Goal: Task Accomplishment & Management: Manage account settings

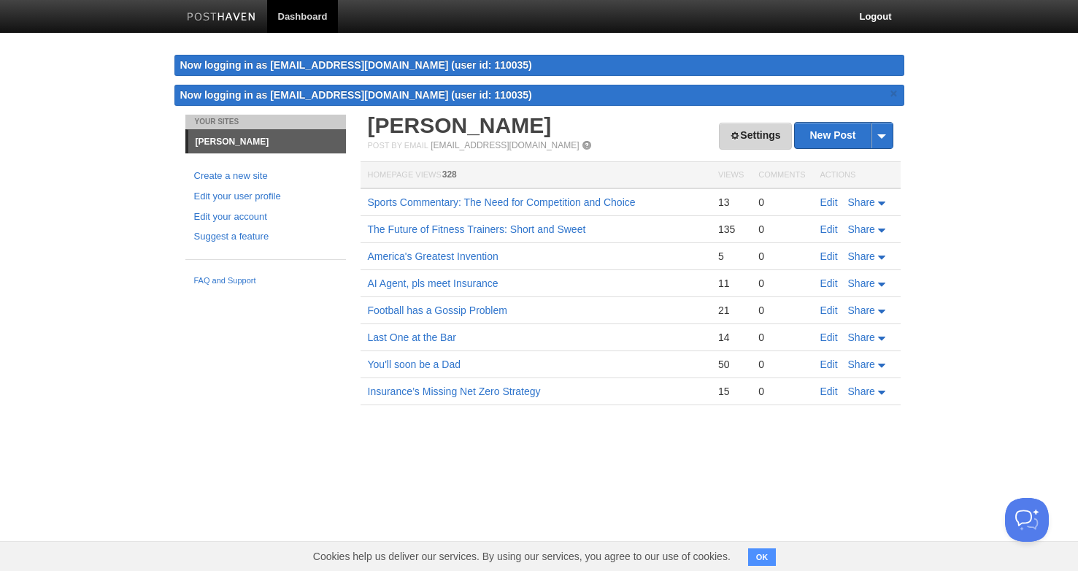
click at [730, 137] on span at bounding box center [735, 136] width 10 height 10
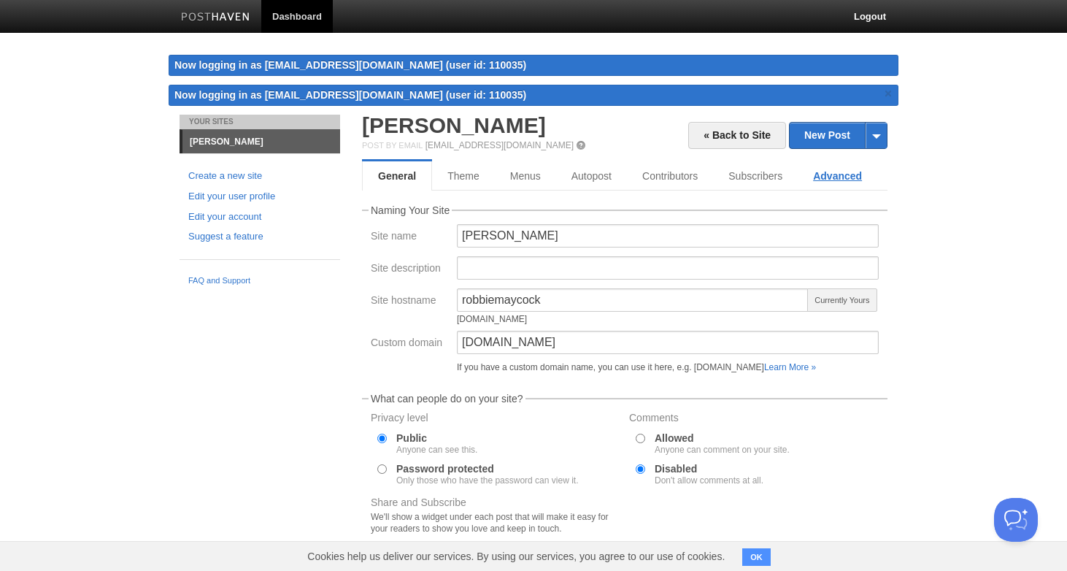
click at [824, 179] on link "Advanced" at bounding box center [837, 175] width 80 height 29
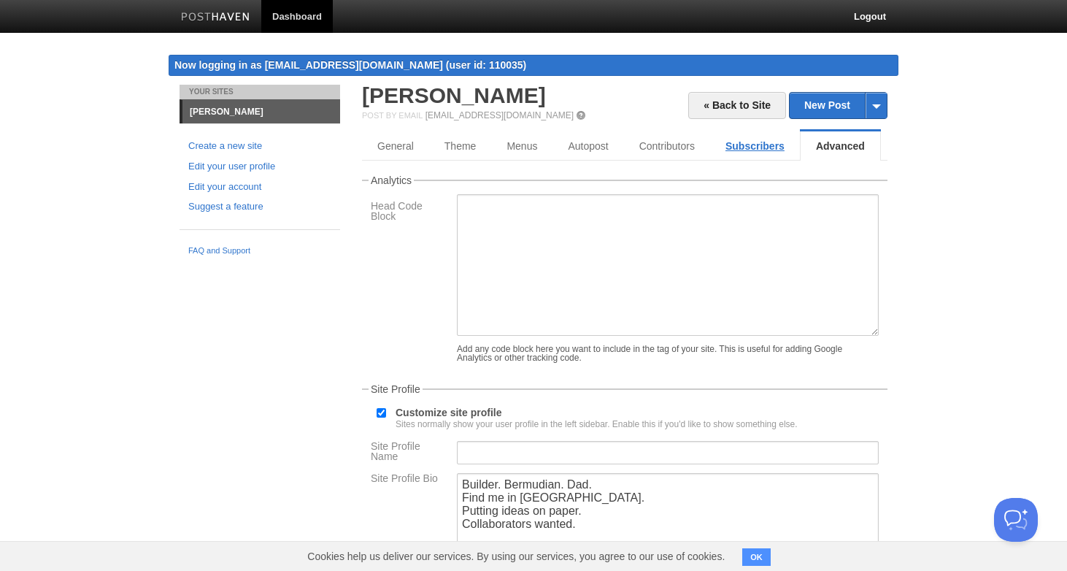
click at [765, 146] on link "Subscribers" at bounding box center [755, 145] width 90 height 29
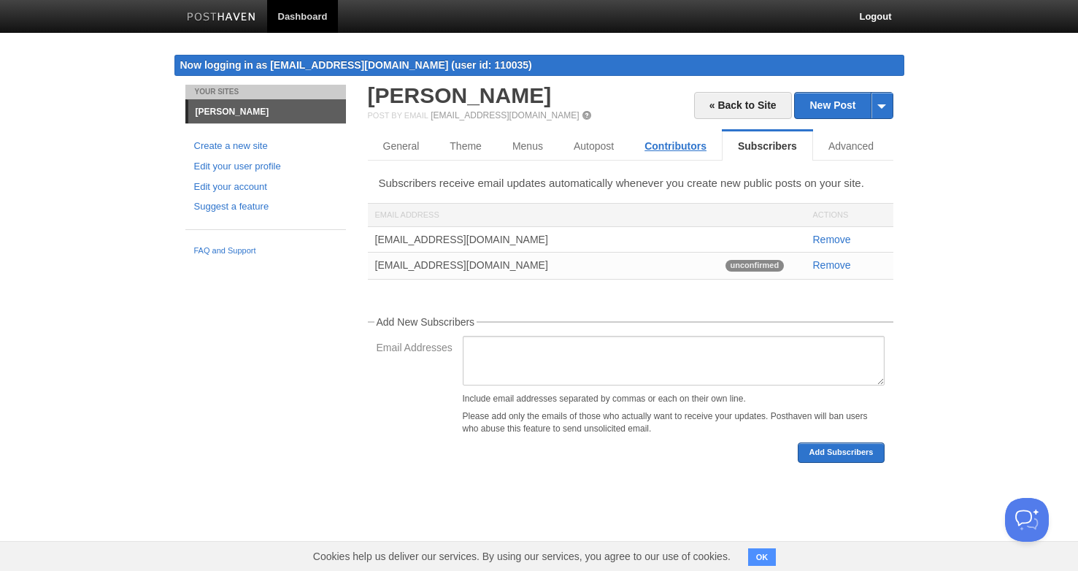
click at [692, 142] on link "Contributors" at bounding box center [675, 145] width 93 height 29
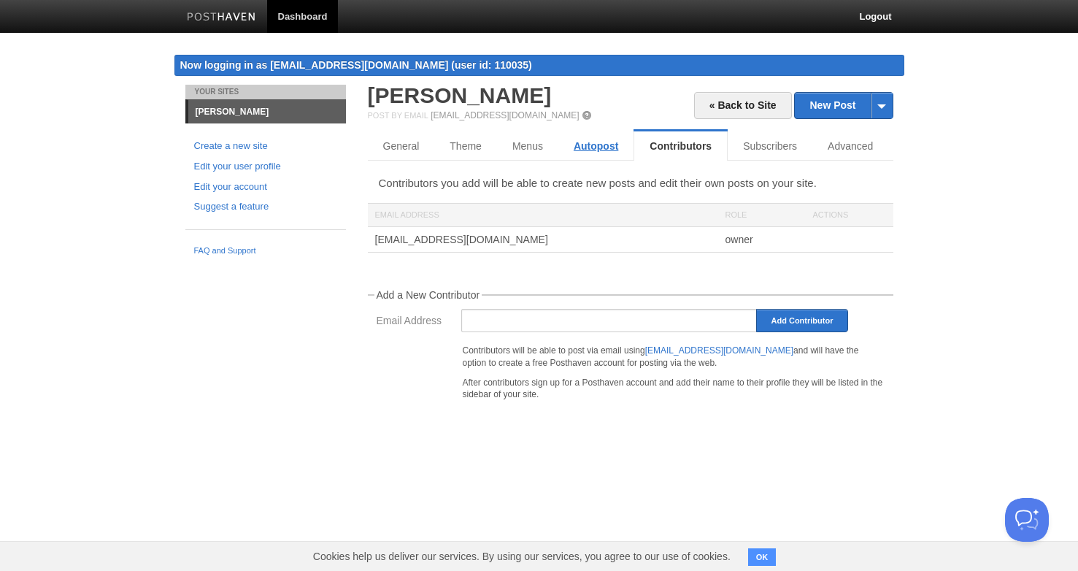
click at [600, 139] on link "Autopost" at bounding box center [595, 145] width 75 height 29
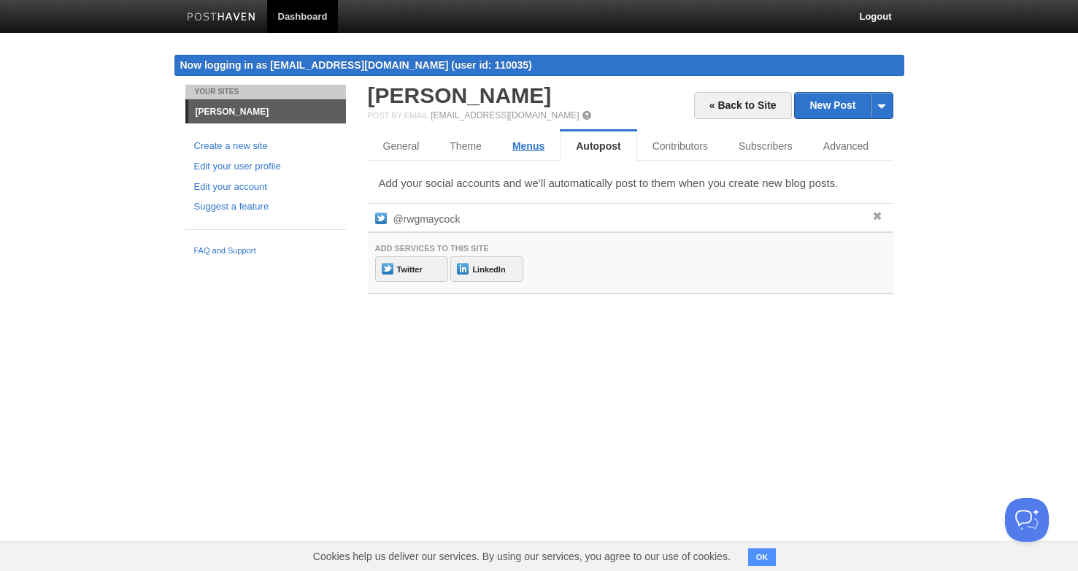
click at [497, 142] on link "Menus" at bounding box center [528, 145] width 63 height 29
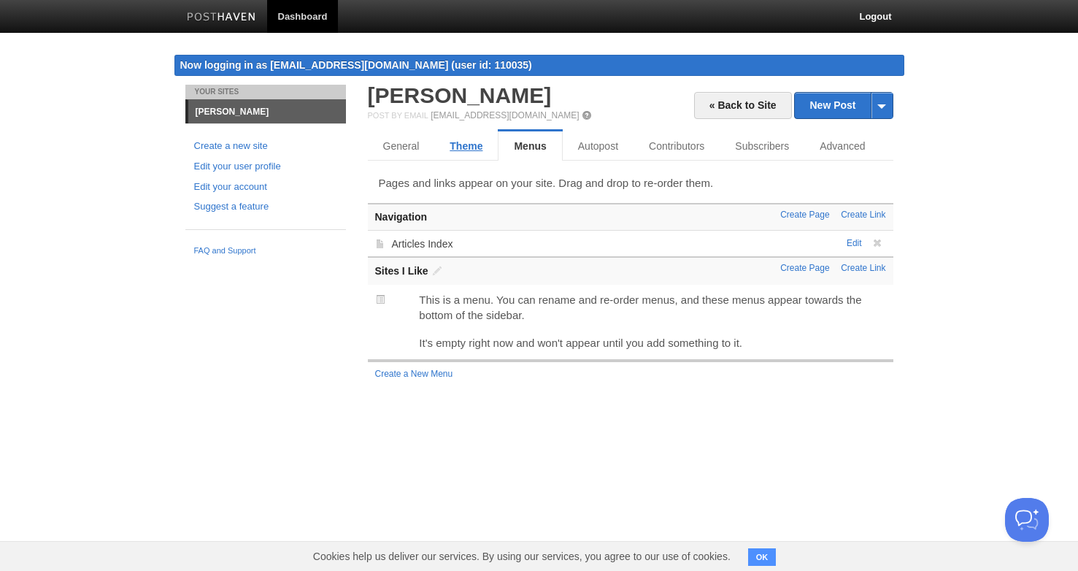
click at [476, 144] on link "Theme" at bounding box center [465, 145] width 63 height 29
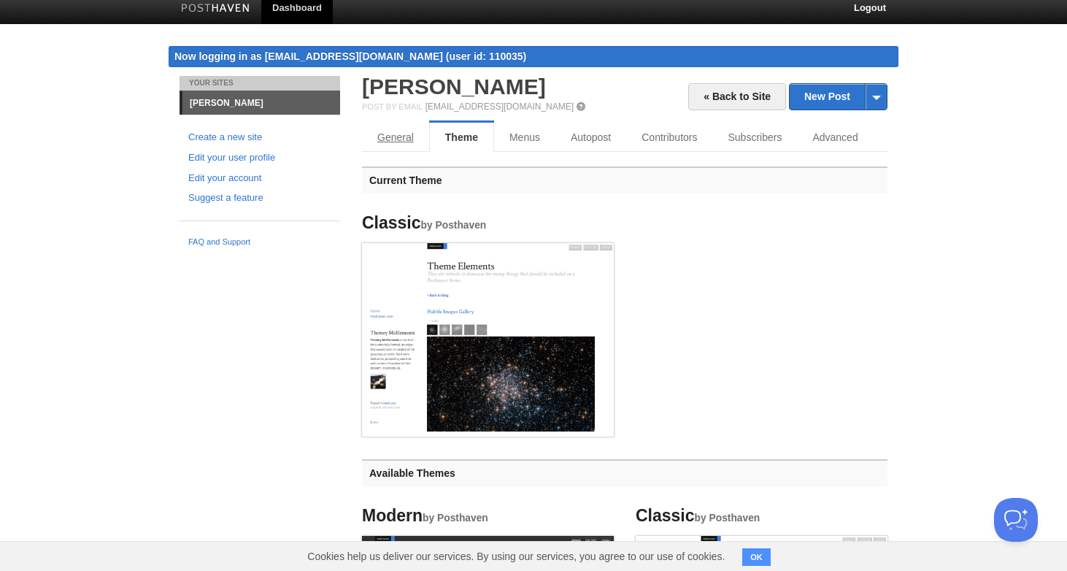
scroll to position [55, 0]
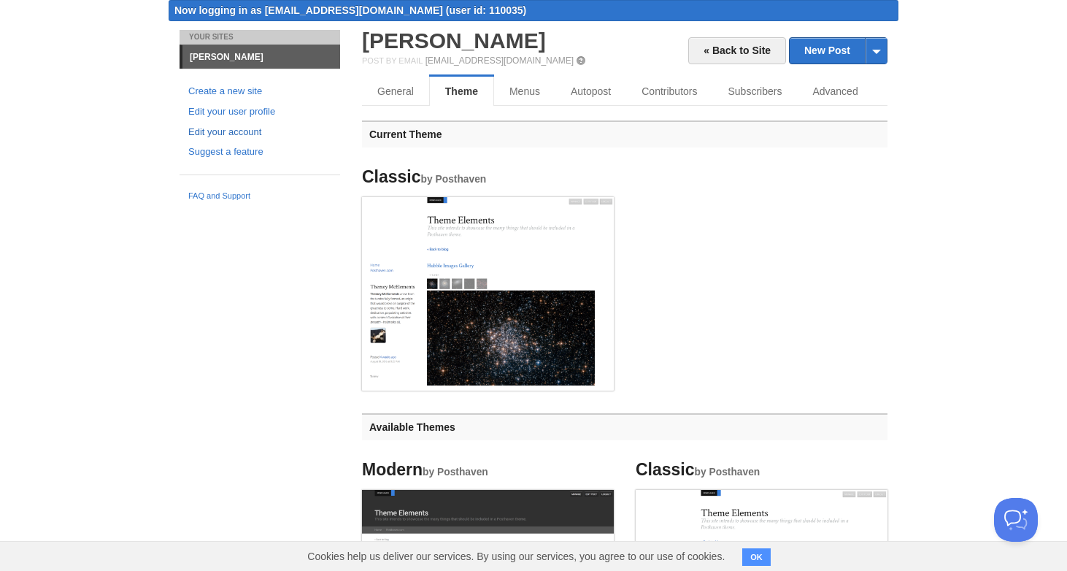
click at [239, 130] on link "Edit your account" at bounding box center [259, 132] width 143 height 15
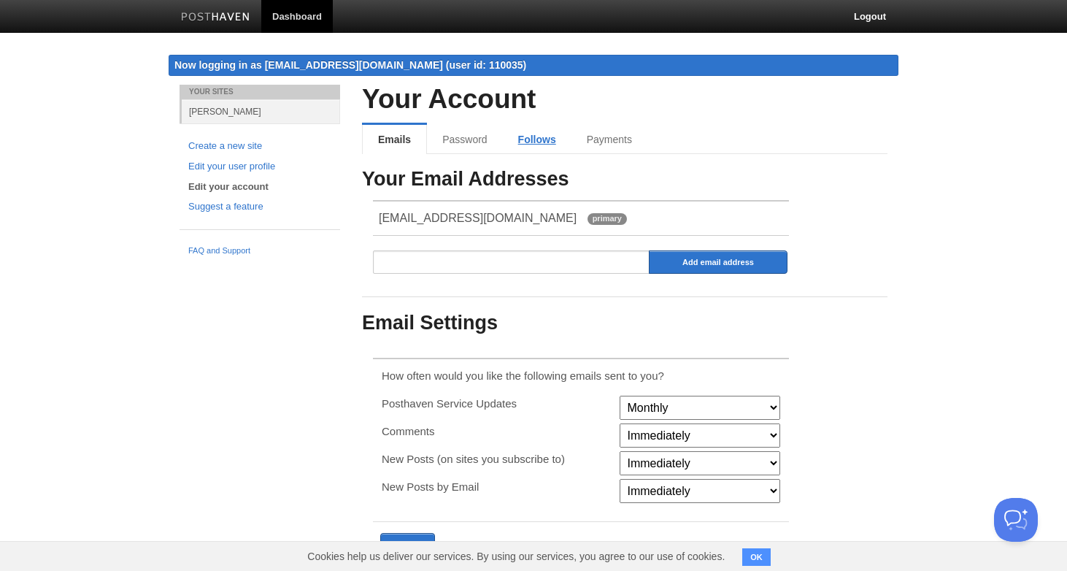
click at [528, 138] on link "Follows" at bounding box center [537, 139] width 69 height 29
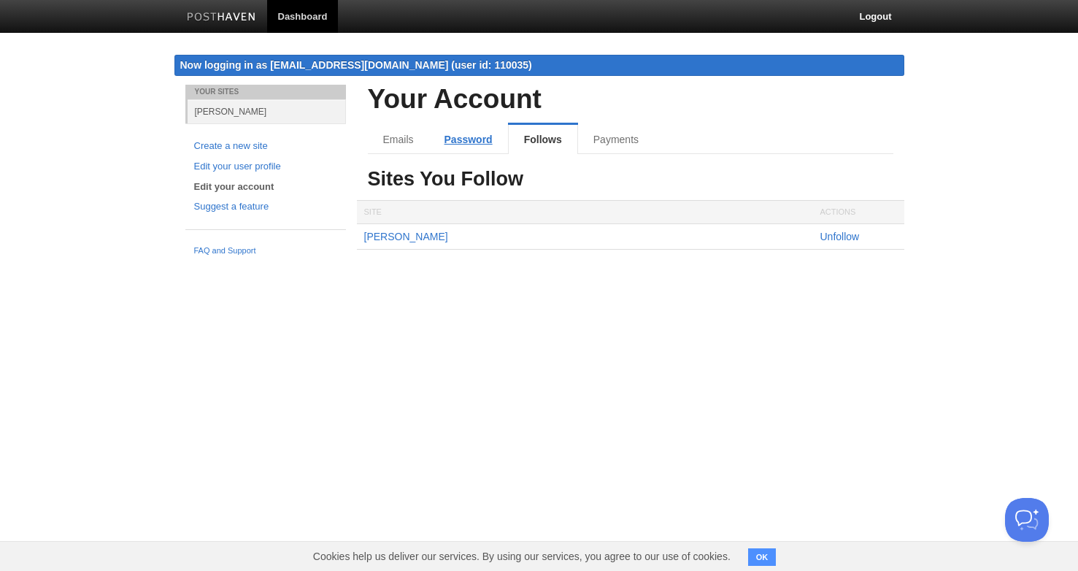
click at [468, 147] on link "Password" at bounding box center [468, 139] width 79 height 29
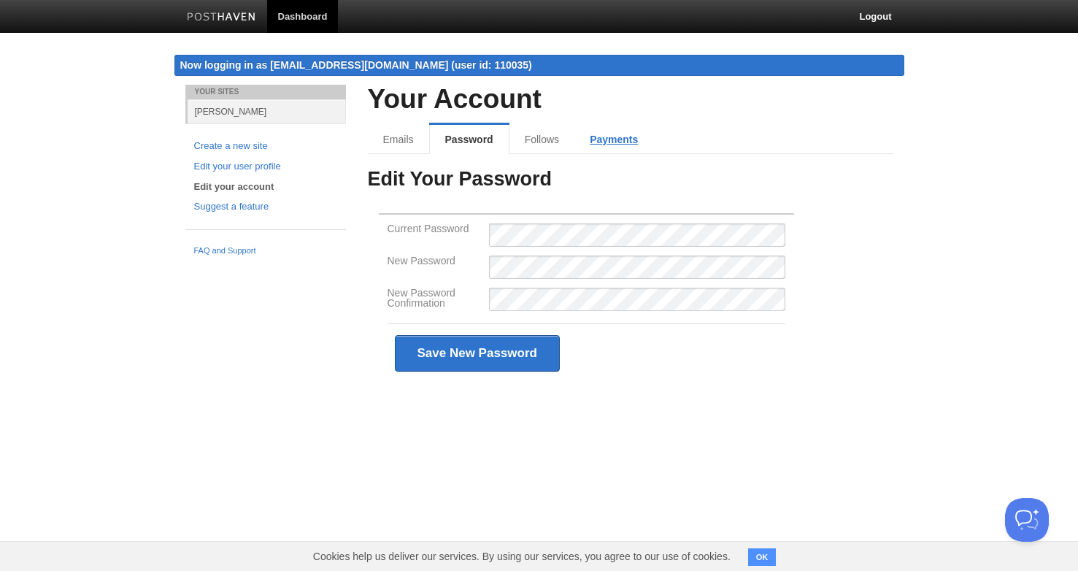
click at [602, 136] on link "Payments" at bounding box center [613, 139] width 79 height 29
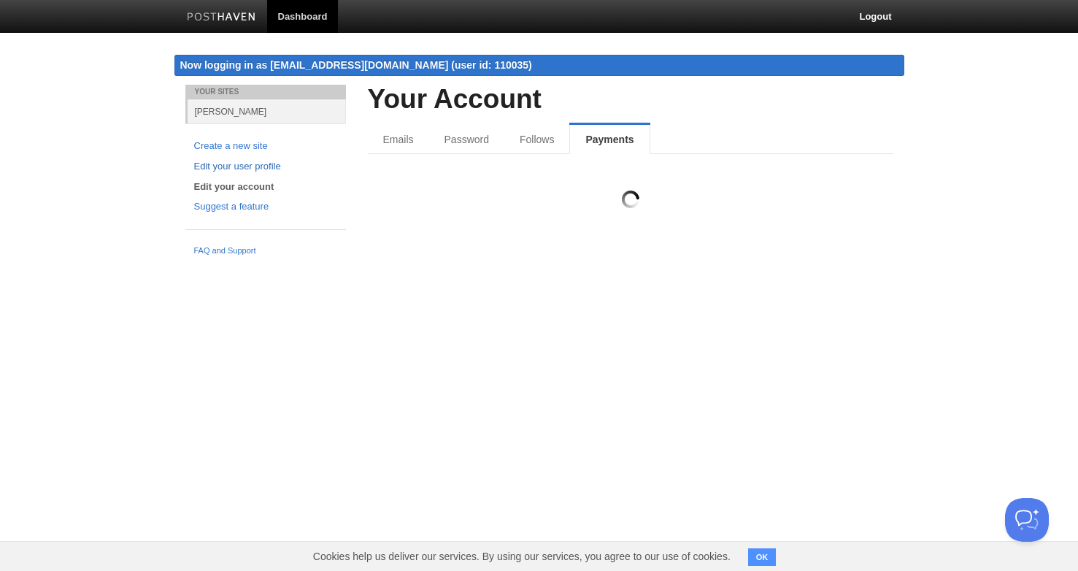
click at [241, 168] on link "Edit your user profile" at bounding box center [265, 166] width 143 height 15
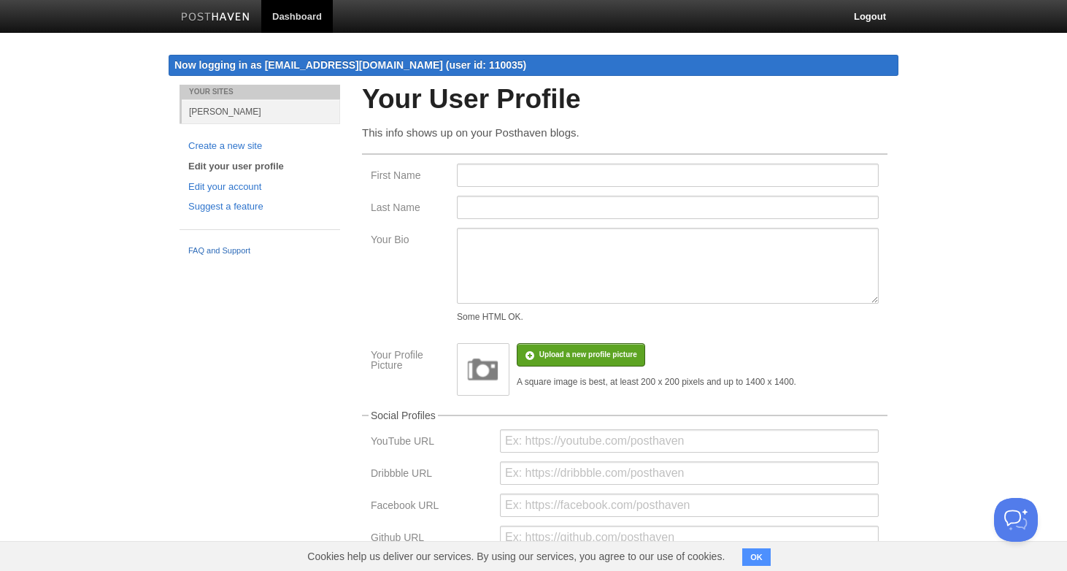
click at [233, 250] on link "FAQ and Support" at bounding box center [259, 250] width 143 height 13
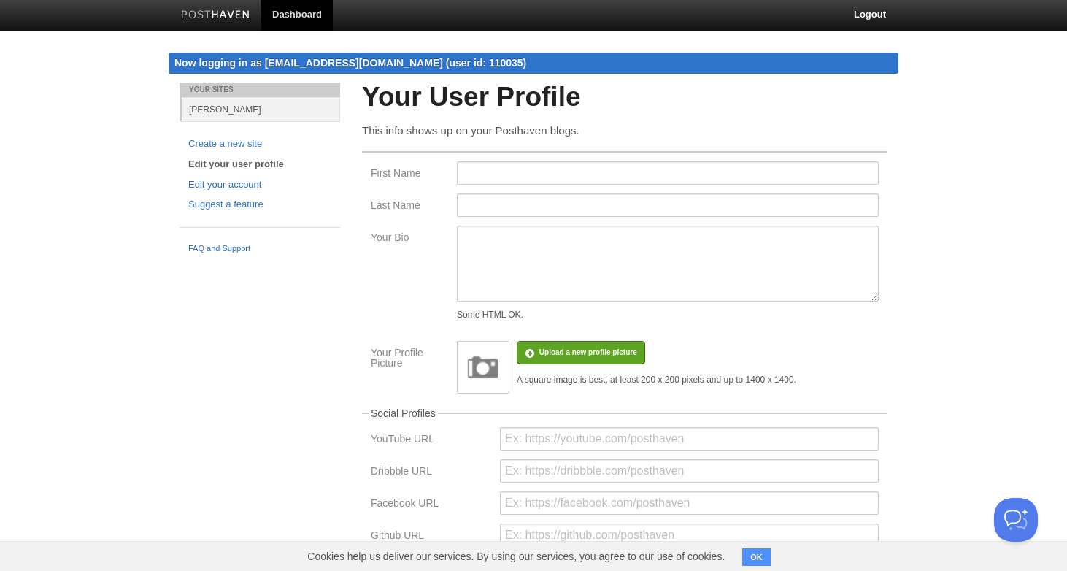
scroll to position [3, 0]
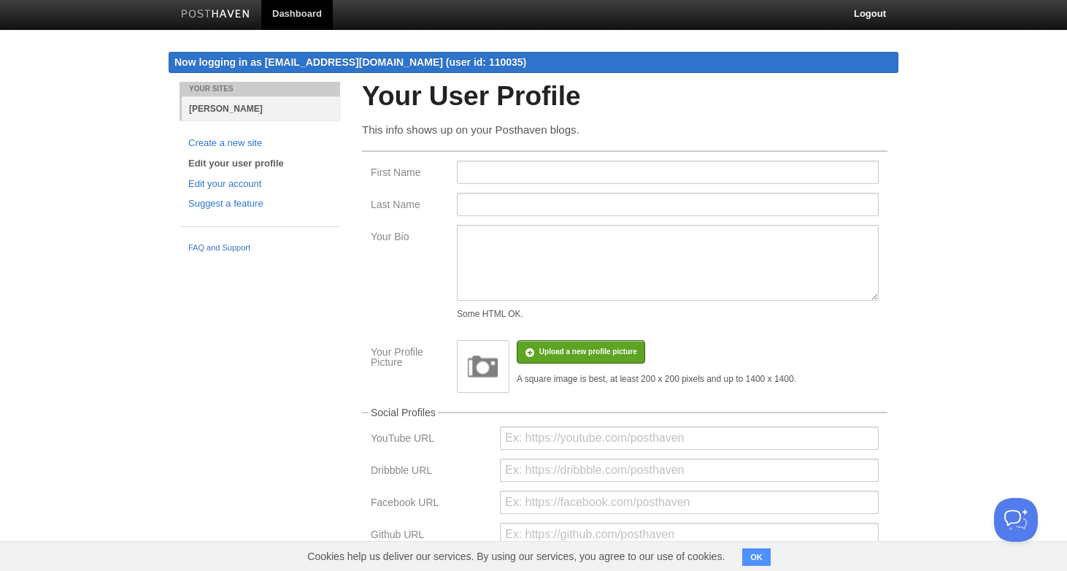
click at [220, 112] on link "[PERSON_NAME]" at bounding box center [261, 108] width 158 height 24
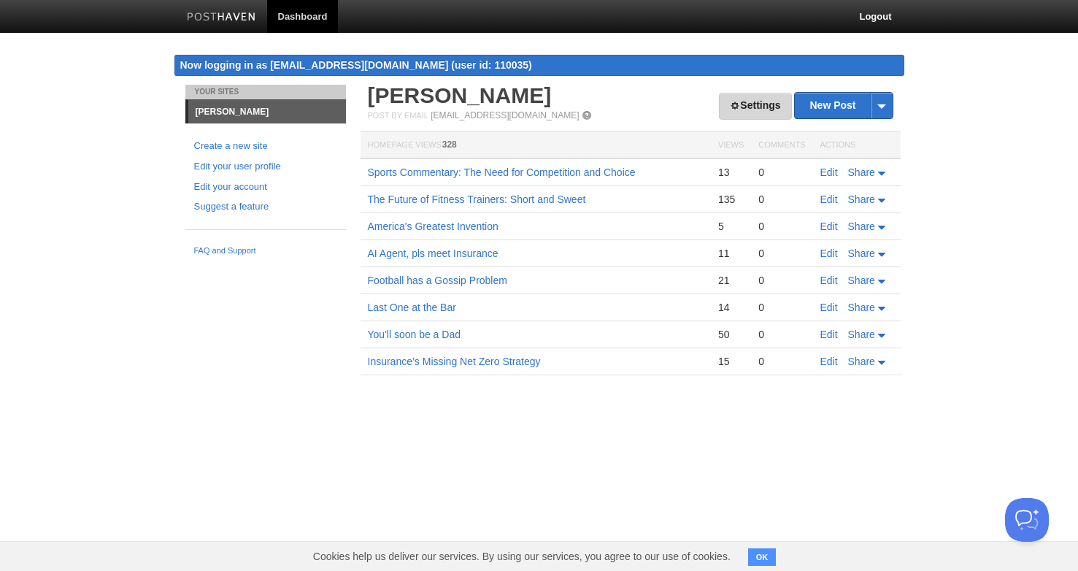
click at [752, 112] on link "Settings" at bounding box center [755, 106] width 72 height 27
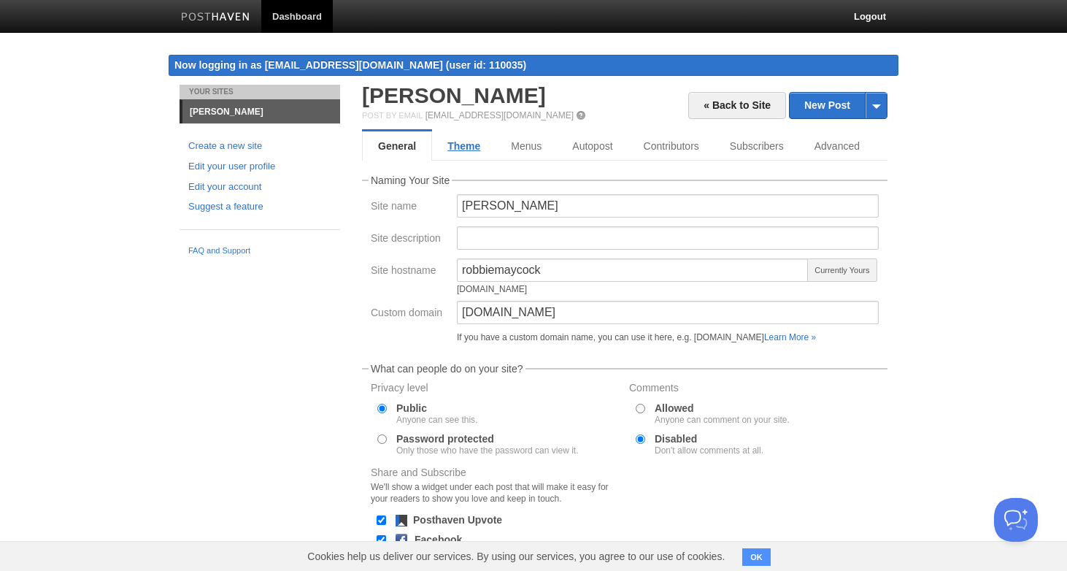
click at [465, 140] on link "Theme" at bounding box center [463, 145] width 63 height 29
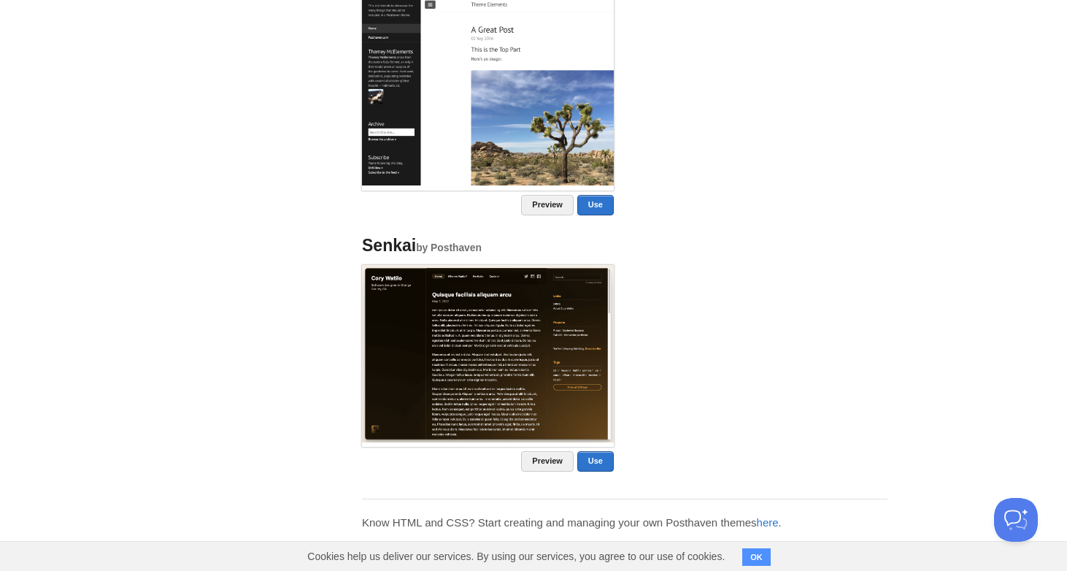
scroll to position [1086, 0]
click at [775, 525] on link "here" at bounding box center [768, 521] width 22 height 12
